Goal: Information Seeking & Learning: Compare options

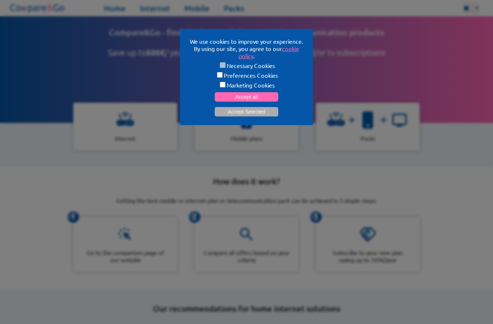
click at [261, 115] on button "Accept Selected" at bounding box center [247, 111] width 64 height 9
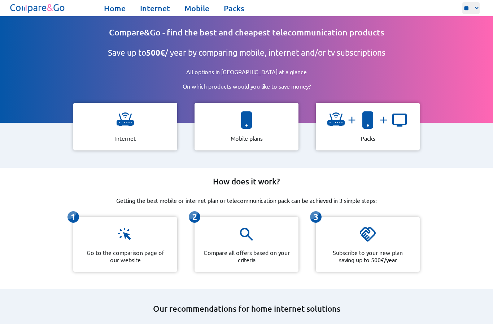
click at [362, 126] on img at bounding box center [367, 119] width 17 height 17
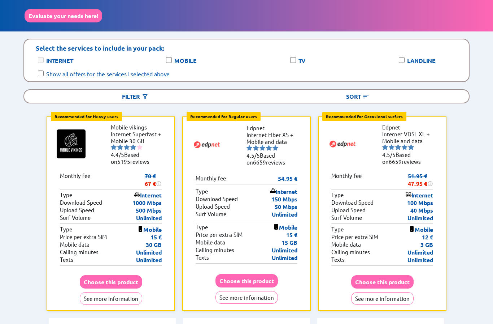
click at [129, 98] on div "Filter" at bounding box center [135, 96] width 223 height 13
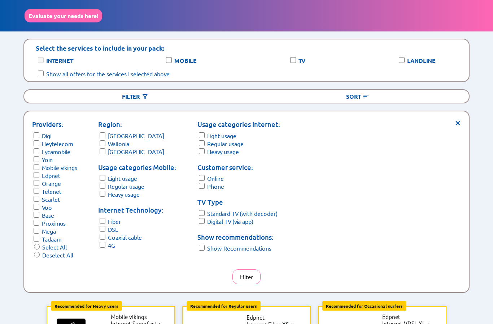
click at [200, 143] on form "Usage categories Internet: Light usage Regular usage Heavy usage" at bounding box center [239, 137] width 83 height 36
click at [460, 119] on span "×" at bounding box center [458, 121] width 6 height 5
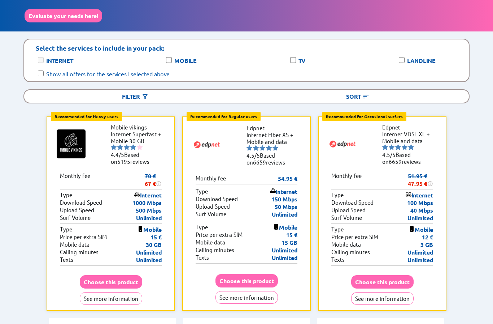
click at [152, 90] on div "Filter" at bounding box center [135, 96] width 223 height 13
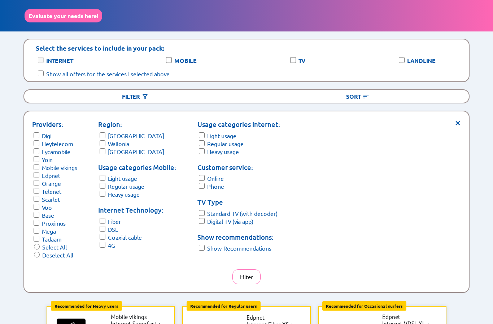
click at [456, 121] on span "×" at bounding box center [458, 121] width 6 height 5
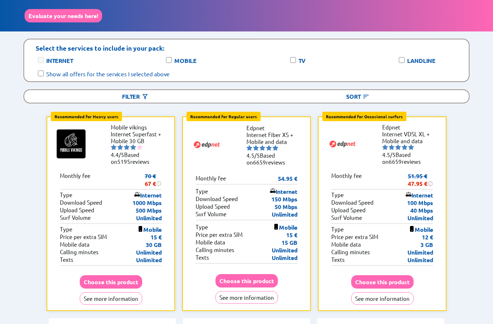
click at [234, 293] on button "See more information" at bounding box center [247, 297] width 62 height 13
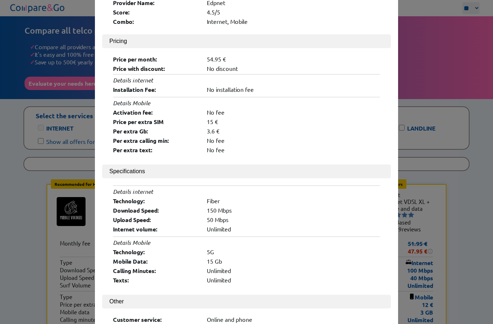
scroll to position [79, 0]
click at [114, 298] on button "Other" at bounding box center [246, 302] width 289 height 14
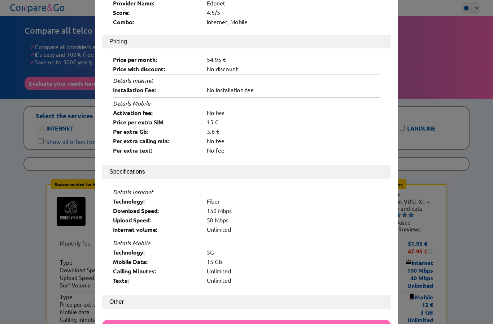
click at [116, 295] on button "Other" at bounding box center [246, 302] width 289 height 14
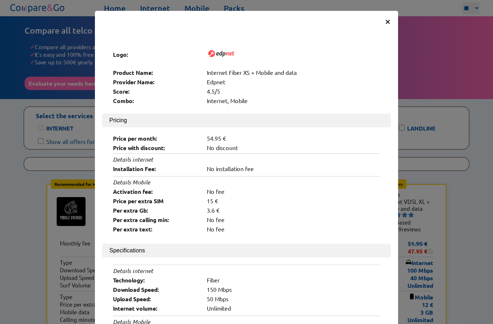
scroll to position [0, 0]
click at [389, 23] on span "×" at bounding box center [388, 20] width 6 height 13
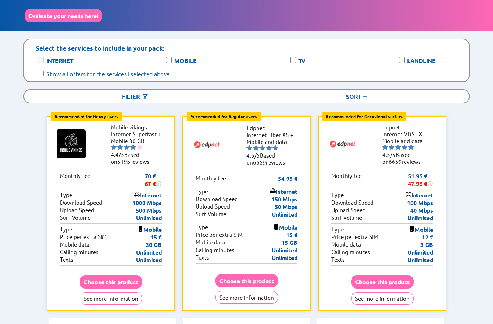
scroll to position [97, 0]
